Goal: Entertainment & Leisure: Consume media (video, audio)

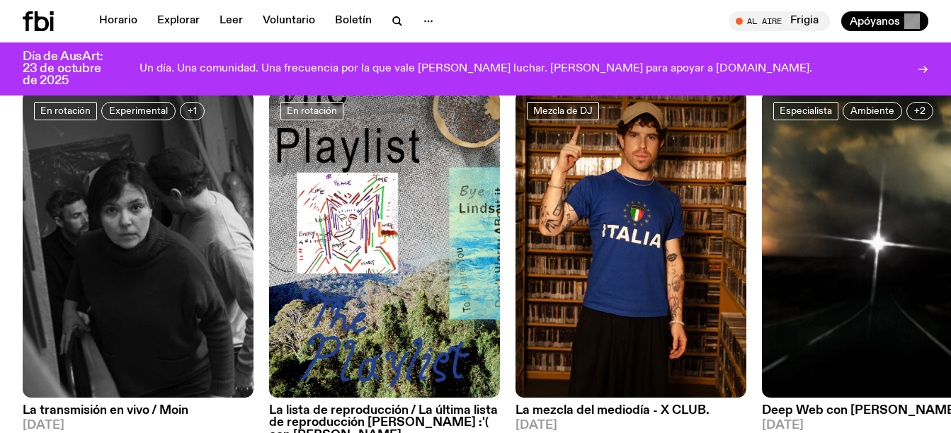
scroll to position [667, 0]
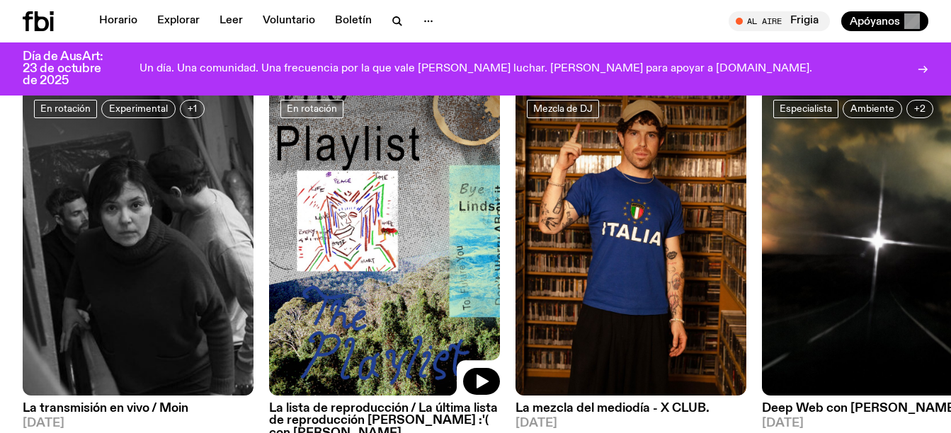
click at [377, 268] on img at bounding box center [384, 242] width 231 height 308
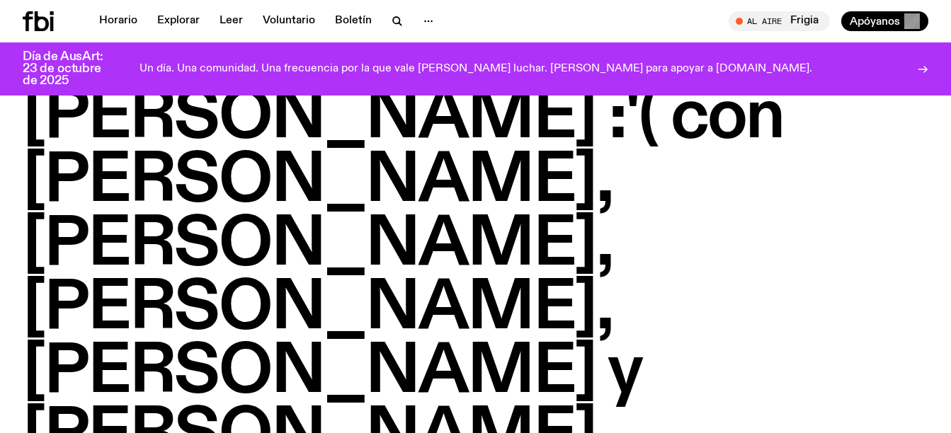
scroll to position [177, 0]
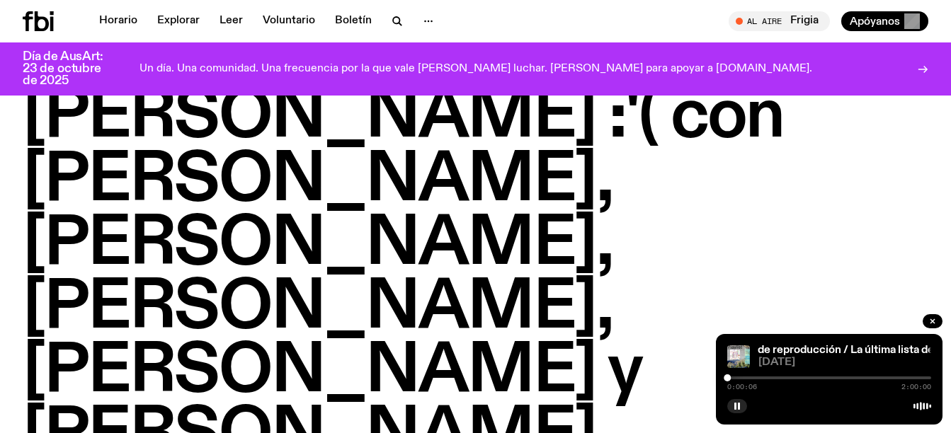
click at [757, 376] on div "0:00:06 2:00:00" at bounding box center [829, 382] width 204 height 17
click at [769, 379] on div at bounding box center [829, 378] width 204 height 3
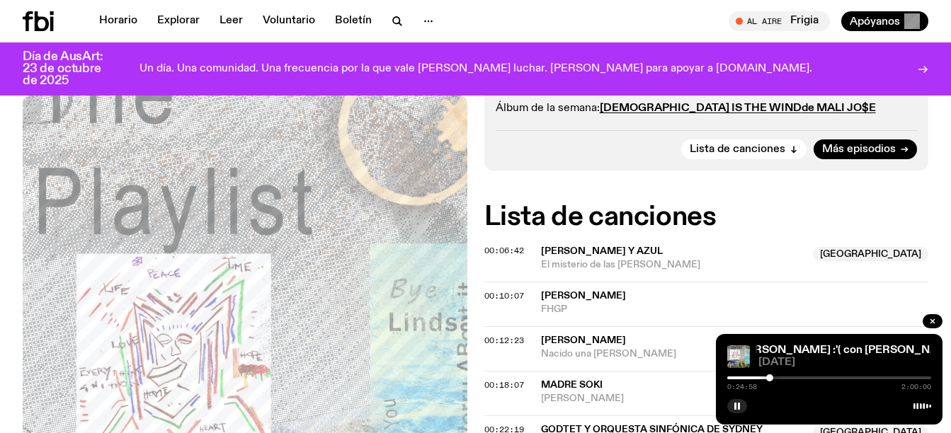
scroll to position [784, 0]
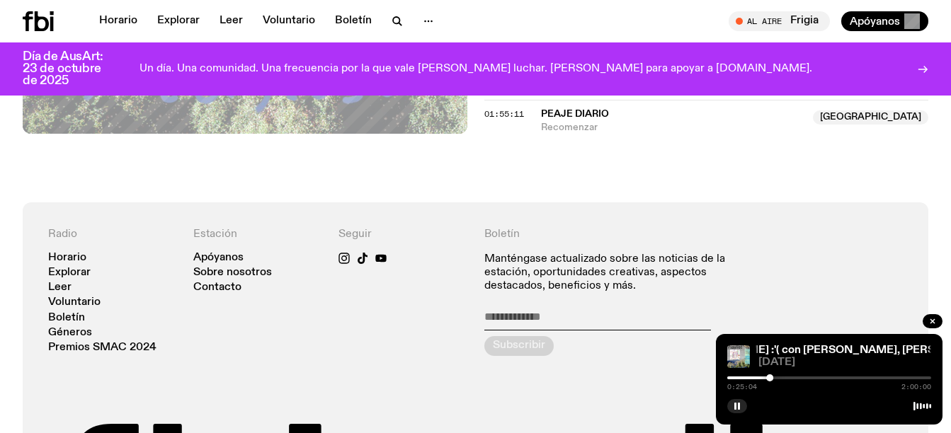
scroll to position [1991, 0]
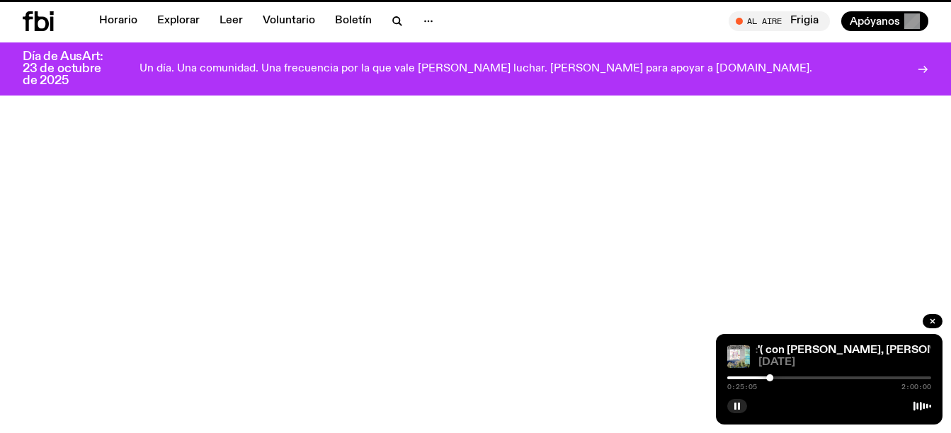
scroll to position [667, 0]
